Goal: Task Accomplishment & Management: Manage account settings

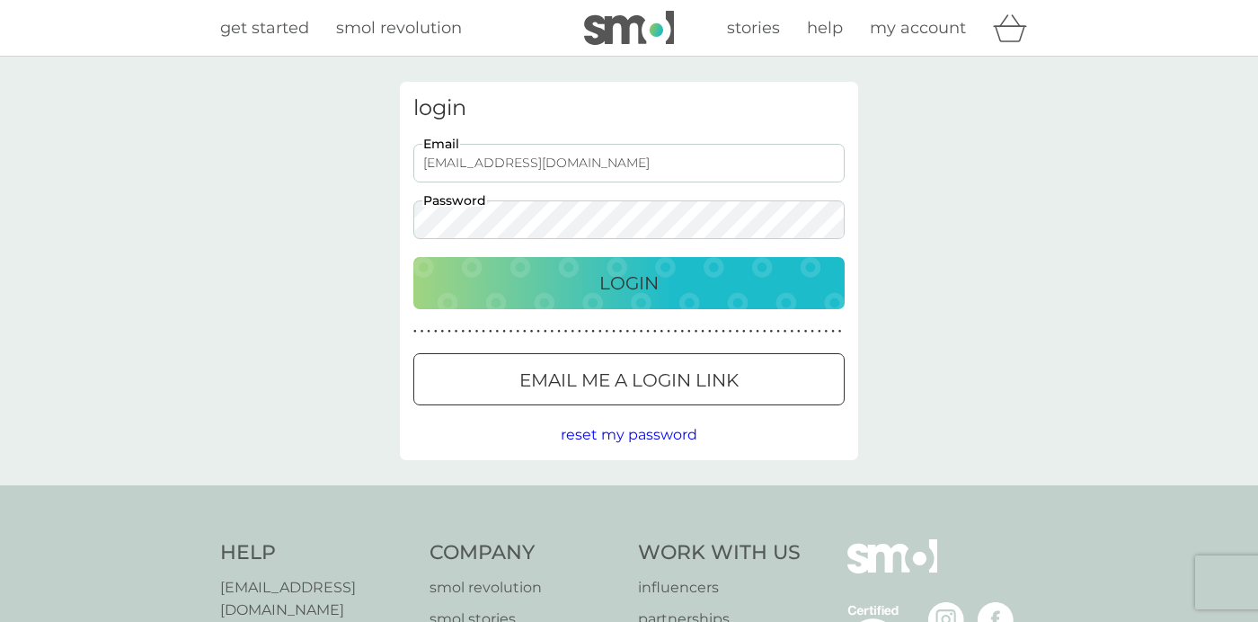
click at [619, 283] on p "Login" at bounding box center [628, 283] width 59 height 29
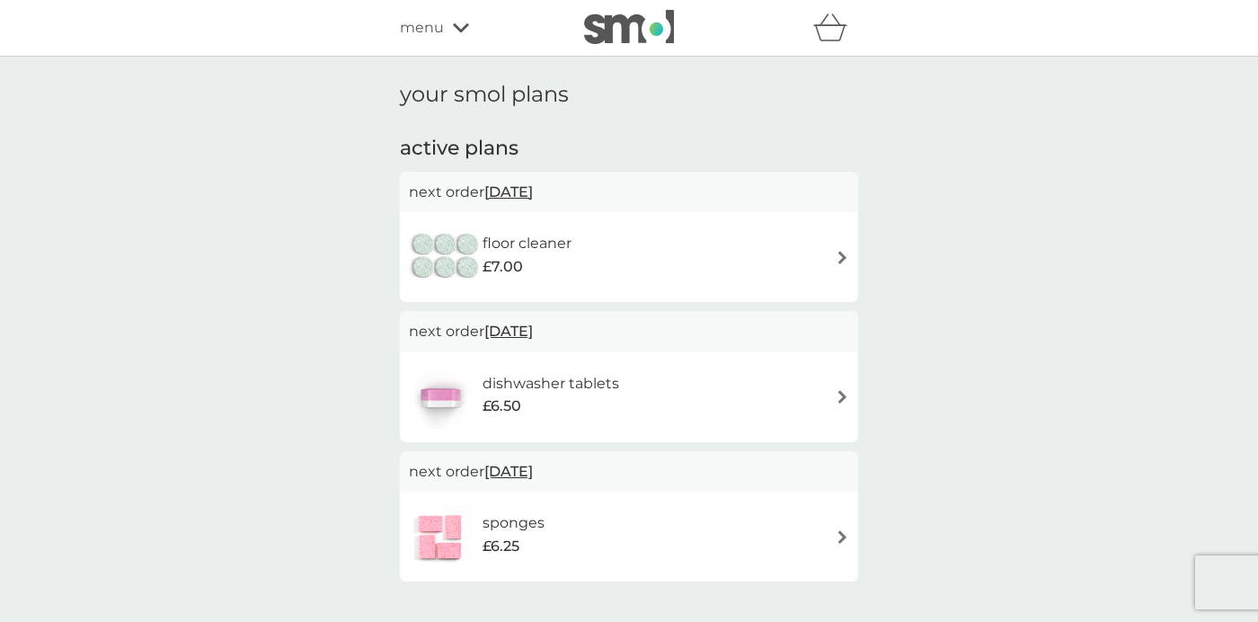
click at [533, 192] on span "14 Oct 2025" at bounding box center [508, 191] width 49 height 35
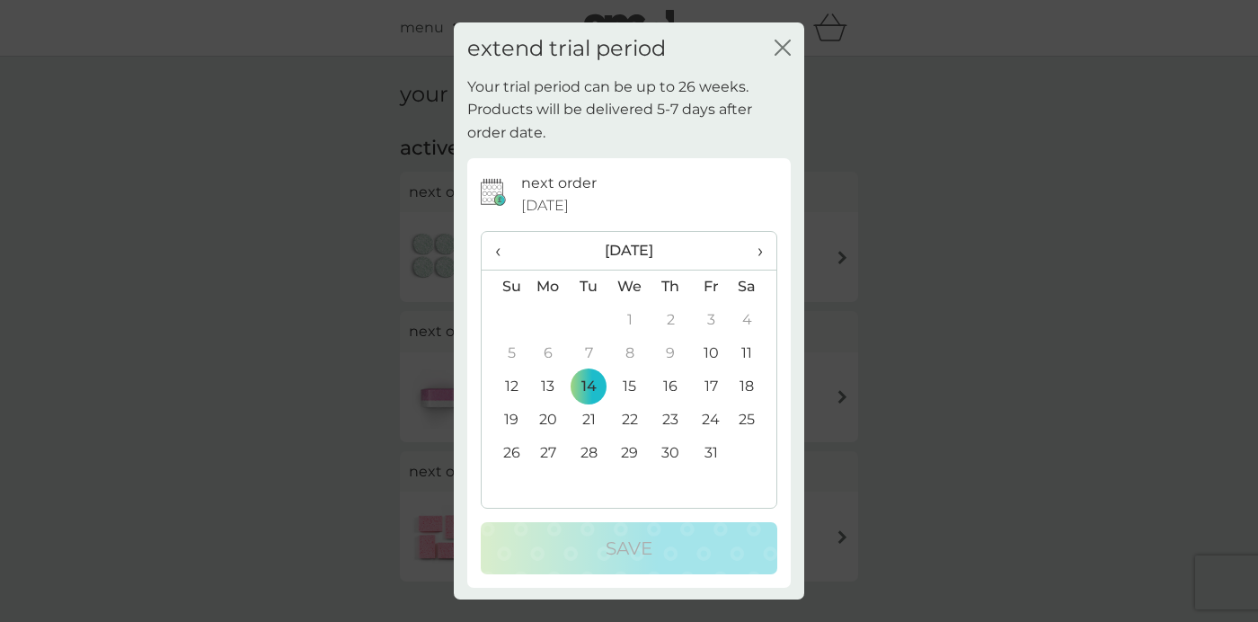
click at [711, 452] on td "31" at bounding box center [711, 453] width 40 height 33
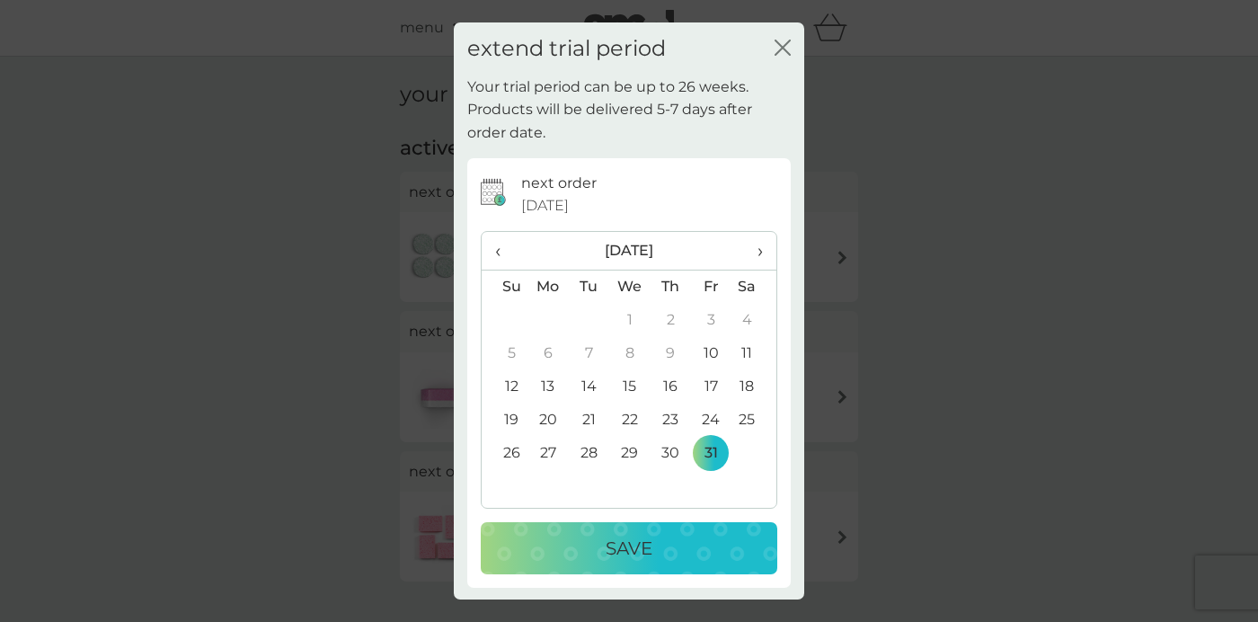
click at [699, 554] on div "Save" at bounding box center [629, 548] width 261 height 29
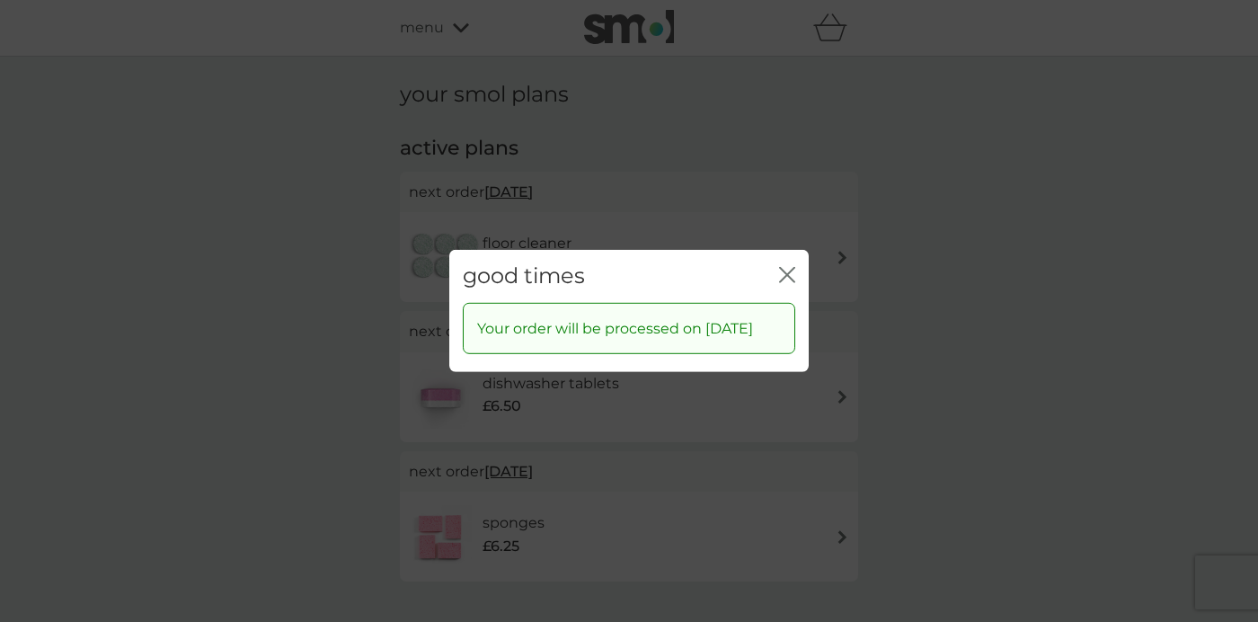
click at [792, 268] on icon "close" at bounding box center [790, 275] width 7 height 14
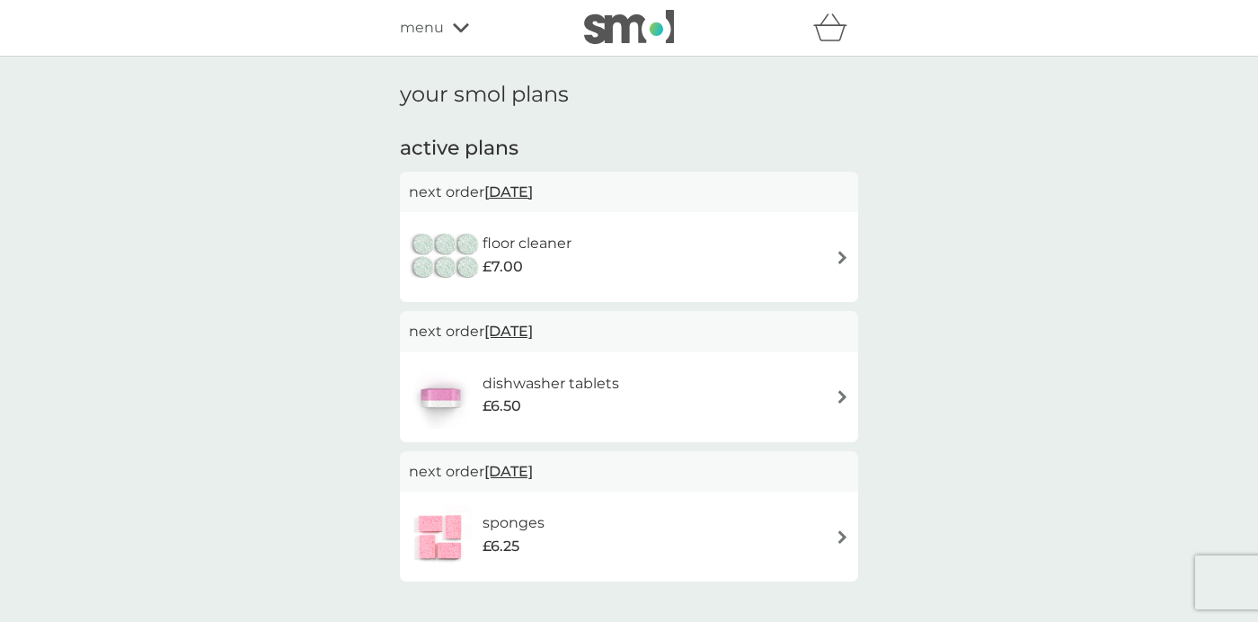
click at [533, 328] on span "26 Nov 2025" at bounding box center [508, 331] width 49 height 35
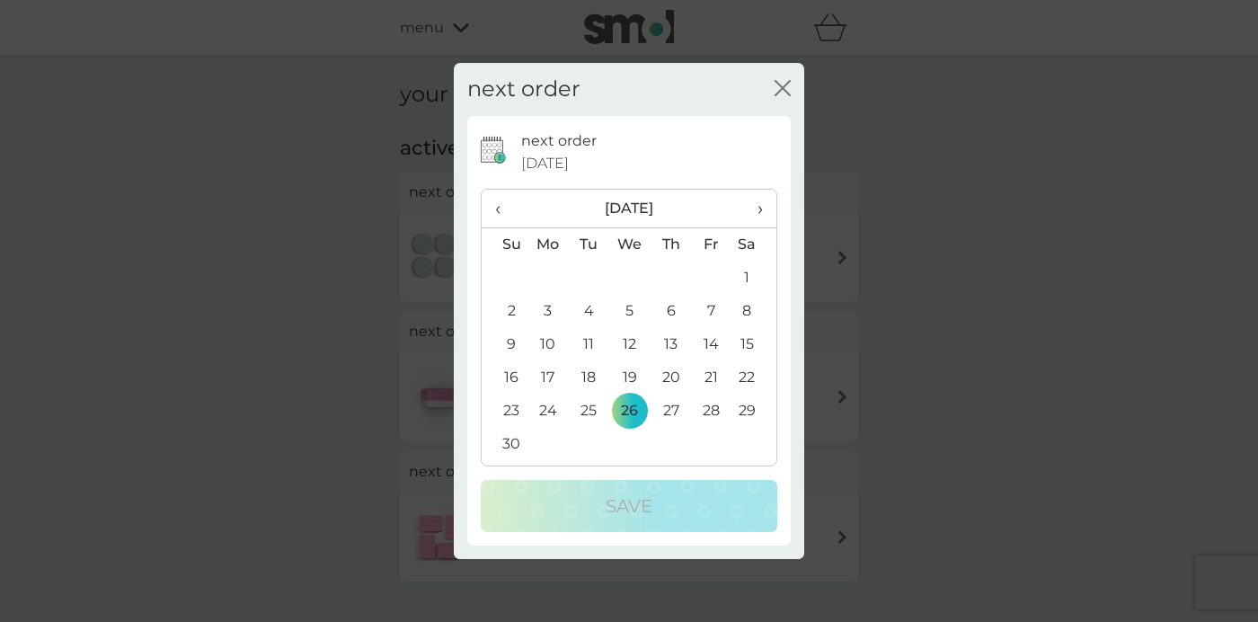
click at [756, 201] on span "›" at bounding box center [754, 209] width 18 height 38
click at [710, 342] on td "19" at bounding box center [711, 344] width 40 height 33
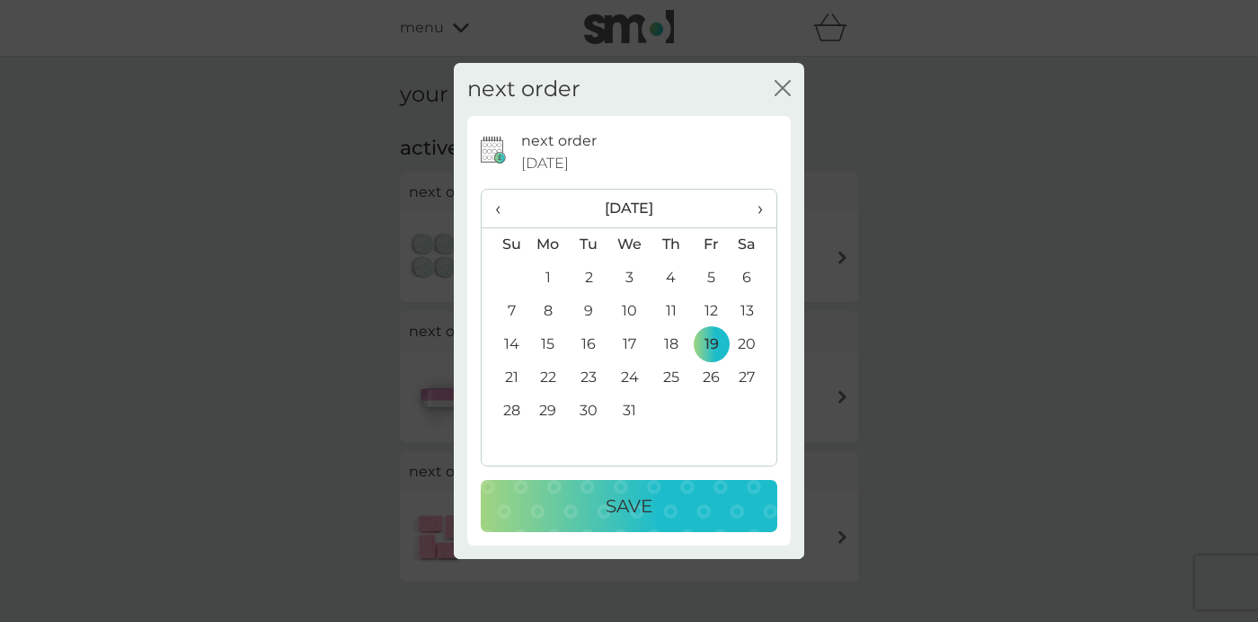
click at [670, 347] on td "18" at bounding box center [671, 344] width 40 height 33
click at [695, 507] on div "Save" at bounding box center [629, 506] width 261 height 29
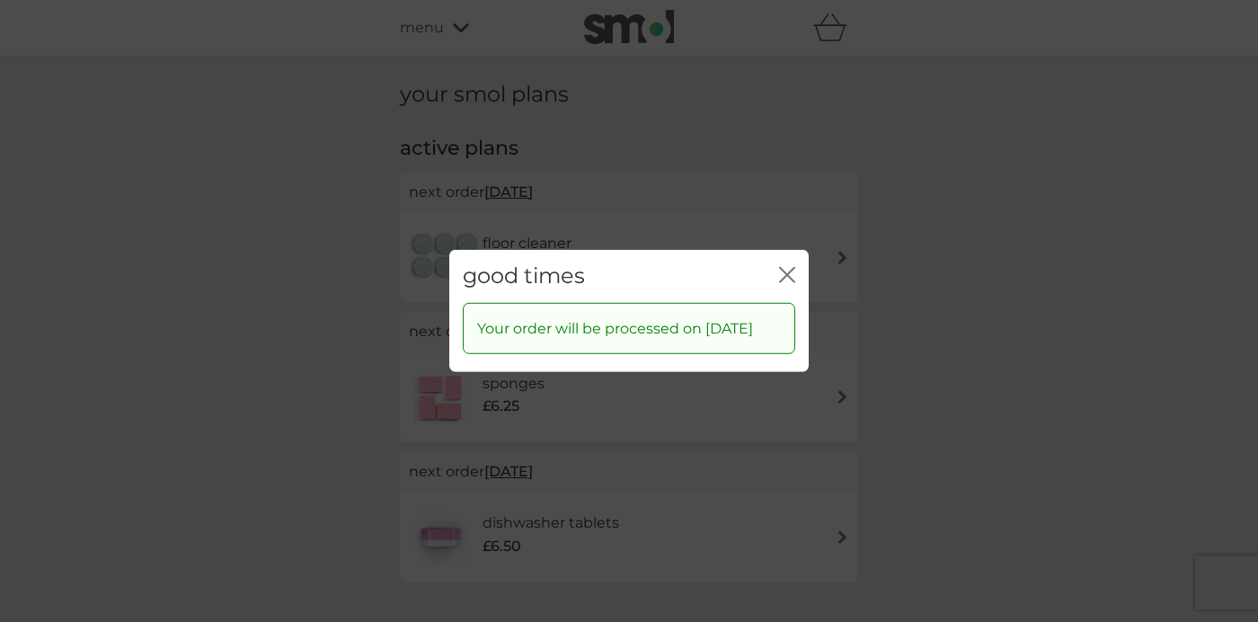
click at [794, 267] on icon "close" at bounding box center [787, 275] width 16 height 16
